Goal: Check status

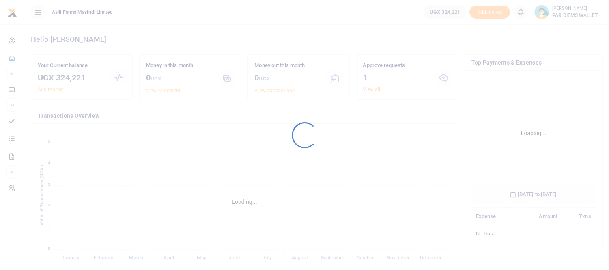
scroll to position [120, 117]
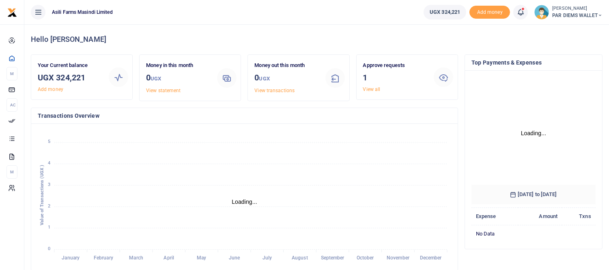
click at [520, 13] on icon at bounding box center [520, 12] width 8 height 9
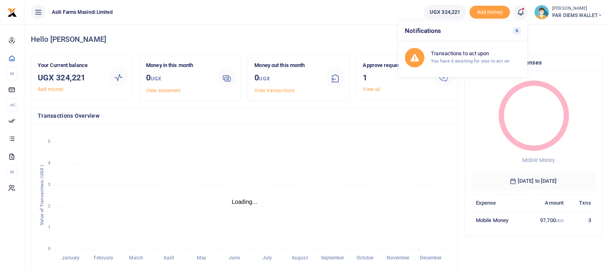
scroll to position [7, 6]
click at [455, 53] on h6 "Transactions to act upon" at bounding box center [476, 53] width 90 height 6
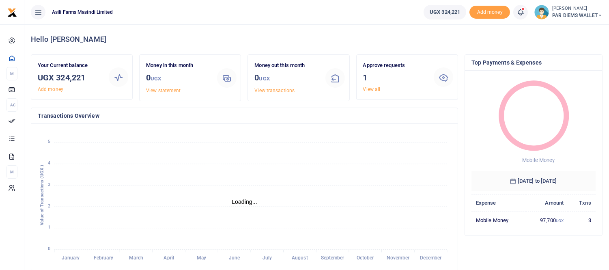
click at [521, 13] on icon at bounding box center [520, 12] width 8 height 9
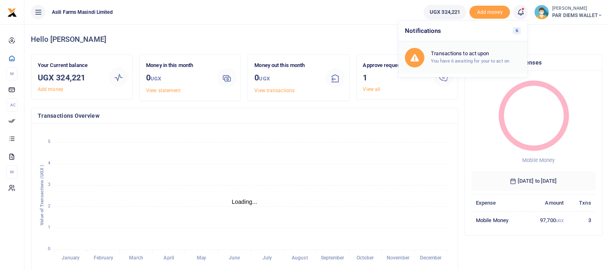
click at [480, 53] on h6 "Transactions to act upon" at bounding box center [476, 53] width 90 height 6
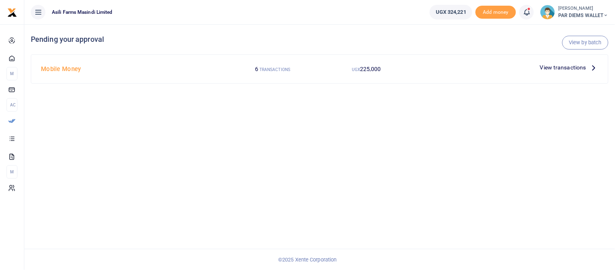
click at [595, 68] on icon at bounding box center [594, 67] width 9 height 9
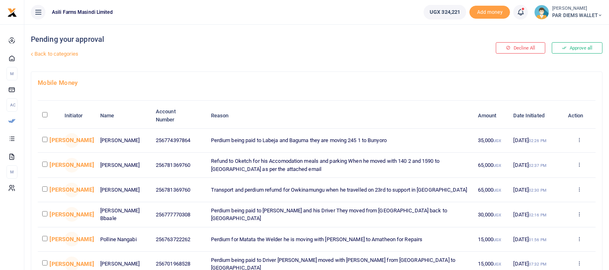
scroll to position [45, 0]
